Goal: Task Accomplishment & Management: Use online tool/utility

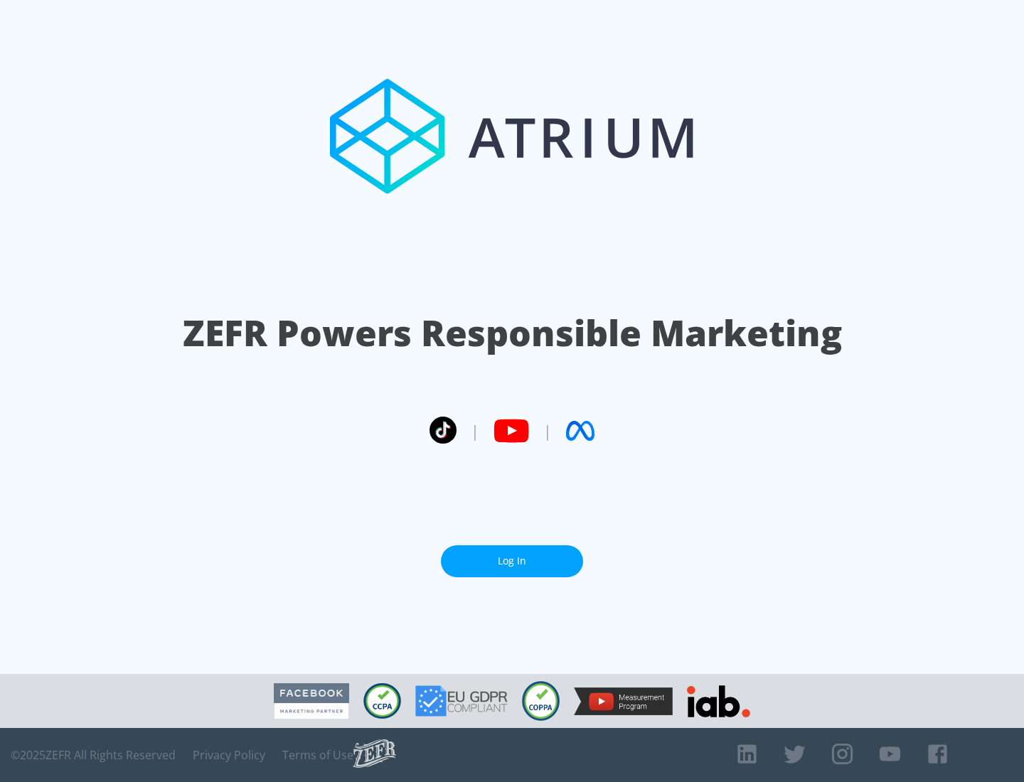
click at [512, 561] on link "Log In" at bounding box center [512, 561] width 142 height 32
